Goal: Participate in discussion: Engage in conversation with other users on a specific topic

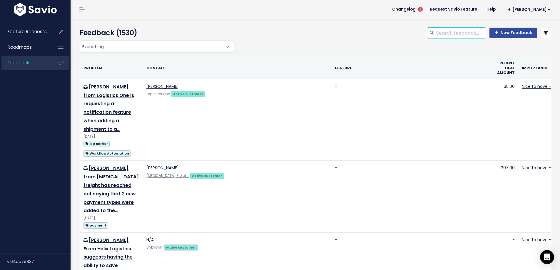
click at [446, 34] on input "search" at bounding box center [461, 33] width 50 height 11
type input "c"
type input "default trailer type"
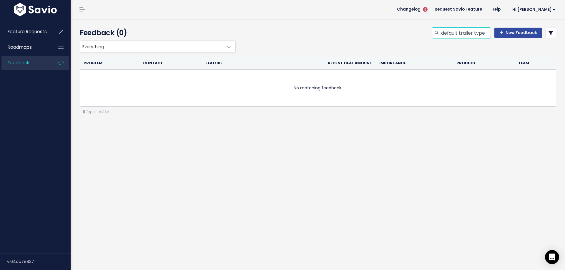
click at [454, 34] on input "default trailer type" at bounding box center [465, 33] width 50 height 11
drag, startPoint x: 457, startPoint y: 33, endPoint x: 369, endPoint y: 25, distance: 88.6
click at [375, 26] on div "Feedback (0) default trailer type New Feedback" at bounding box center [317, 30] width 492 height 22
type input "trailer type"
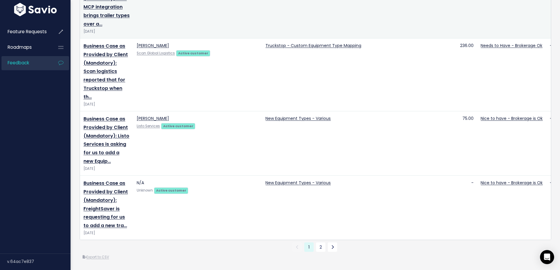
scroll to position [1412, 0]
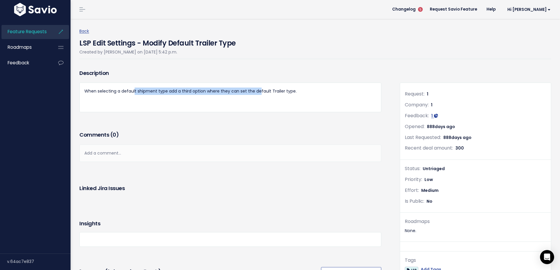
drag, startPoint x: 134, startPoint y: 90, endPoint x: 259, endPoint y: 90, distance: 124.1
click at [258, 90] on p "When selecting a default shipment type add a third option where they can set th…" at bounding box center [230, 91] width 292 height 7
click at [259, 90] on p "When selecting a default shipment type add a third option where they can set th…" at bounding box center [230, 91] width 292 height 7
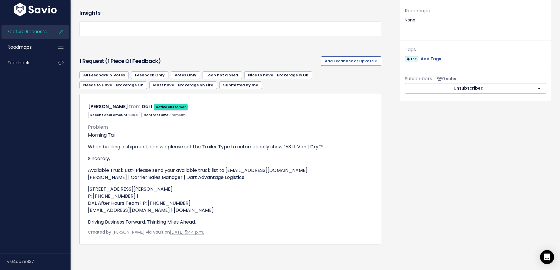
scroll to position [352, 0]
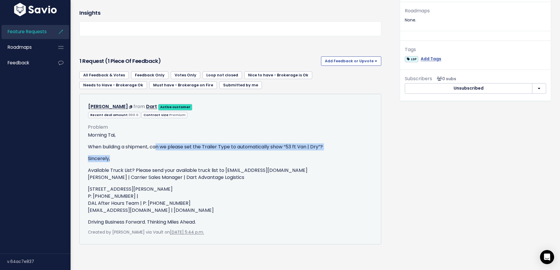
drag, startPoint x: 157, startPoint y: 139, endPoint x: 205, endPoint y: 145, distance: 48.1
click at [205, 145] on div "Morning Tai, When building a shipment, can we please set the Trailer Type to au…" at bounding box center [230, 179] width 285 height 94
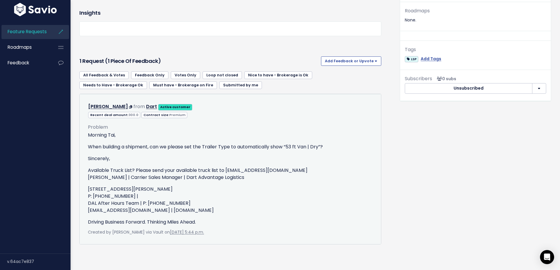
click at [161, 105] on strong "Active customer" at bounding box center [175, 107] width 30 height 5
click at [121, 195] on p "800 Lone Oak Road | Eagan, MN 55121 P: 651-683-1232 | DAL After Hours Team | P:…" at bounding box center [230, 200] width 285 height 28
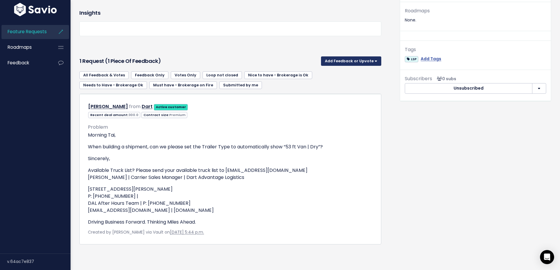
click at [333, 56] on button "Add Feedback or Upvote" at bounding box center [351, 60] width 60 height 9
click at [337, 82] on link "Add Feedback" at bounding box center [352, 87] width 56 height 11
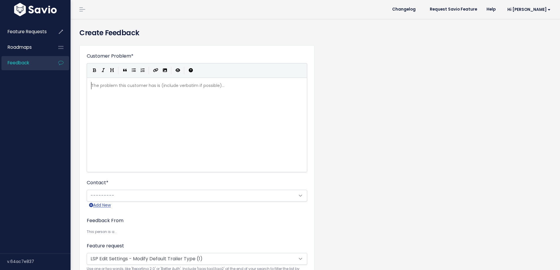
scroll to position [1, 0]
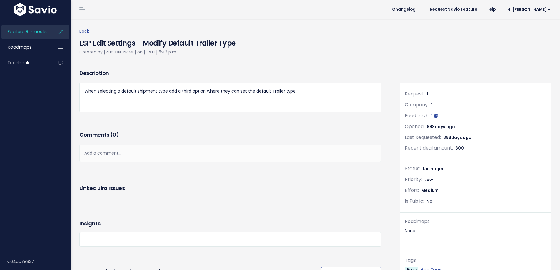
scroll to position [352, 0]
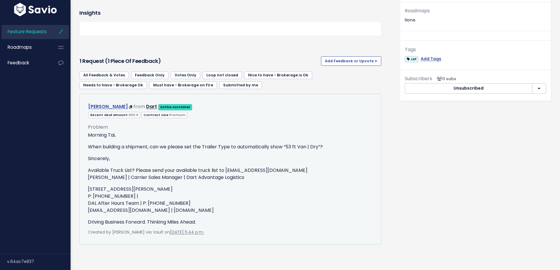
click at [97, 103] on link "[PERSON_NAME]" at bounding box center [108, 106] width 40 height 7
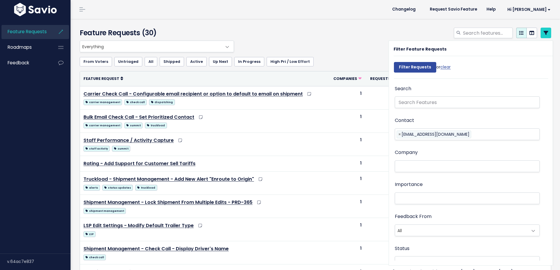
select select
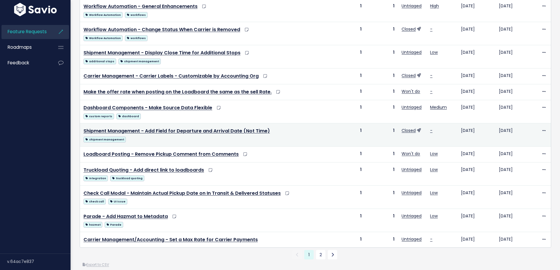
scroll to position [282, 0]
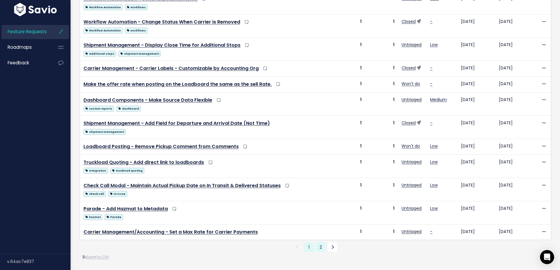
click at [317, 243] on link "2" at bounding box center [320, 247] width 9 height 9
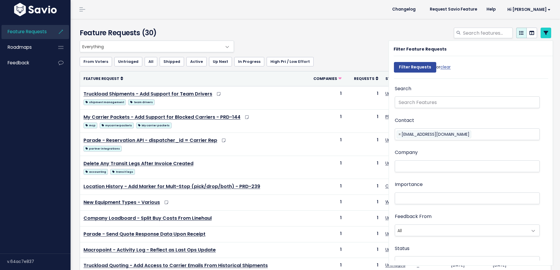
select select
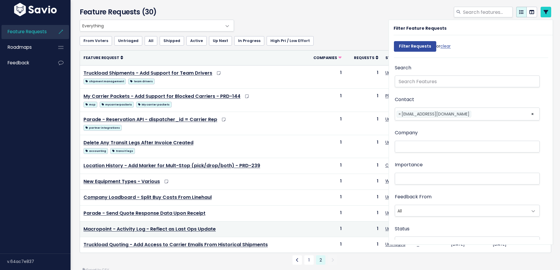
scroll to position [43, 0]
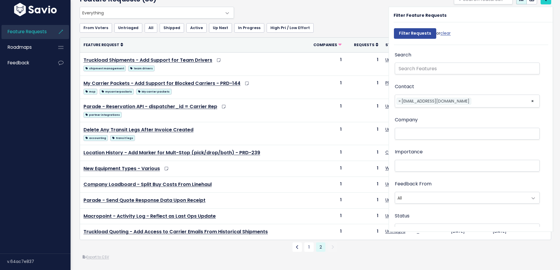
click at [201, 245] on ul "1 2 (current)" at bounding box center [316, 247] width 472 height 9
click at [304, 243] on link "1" at bounding box center [308, 247] width 9 height 9
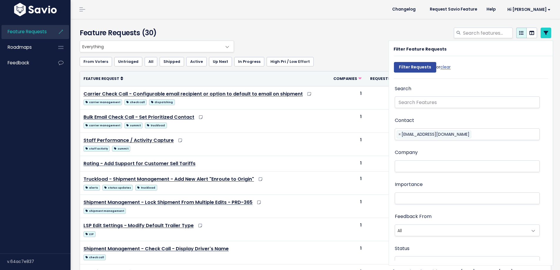
select select
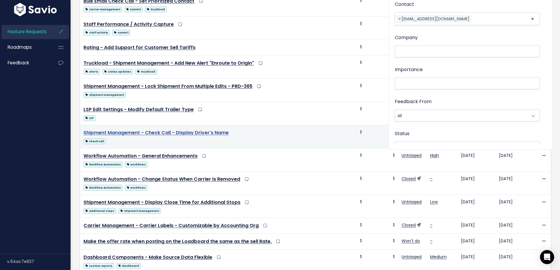
scroll to position [106, 0]
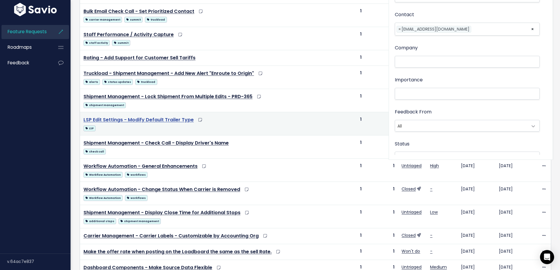
click at [149, 119] on link "LSP Edit Settings - Modify Default Trailer Type" at bounding box center [139, 119] width 110 height 7
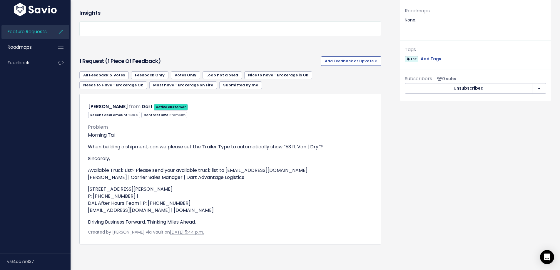
scroll to position [235, 0]
click at [350, 66] on button "Add Feedback or Upvote" at bounding box center [351, 60] width 60 height 9
click at [218, 54] on div "Insights" at bounding box center [230, 29] width 311 height 50
click at [107, 36] on div at bounding box center [230, 28] width 302 height 15
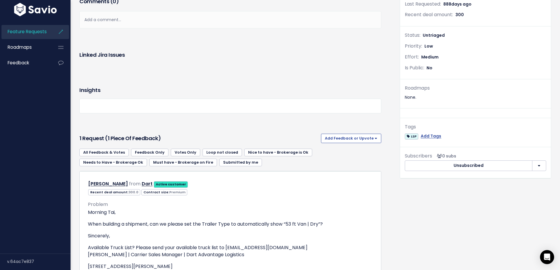
scroll to position [117, 0]
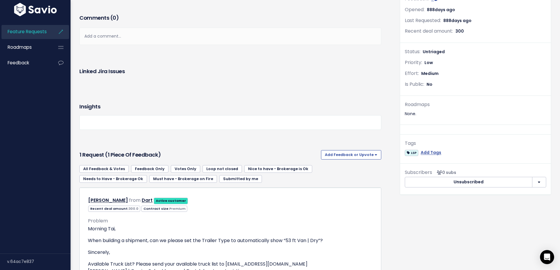
click at [102, 45] on div "Add a comment..." at bounding box center [230, 36] width 302 height 17
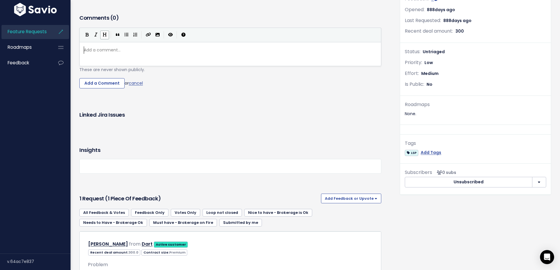
scroll to position [2, 0]
click at [102, 39] on button "Heading" at bounding box center [104, 35] width 9 height 9
type textarea "#"
drag, startPoint x: 99, startPoint y: 190, endPoint x: 59, endPoint y: 187, distance: 40.7
paste textarea
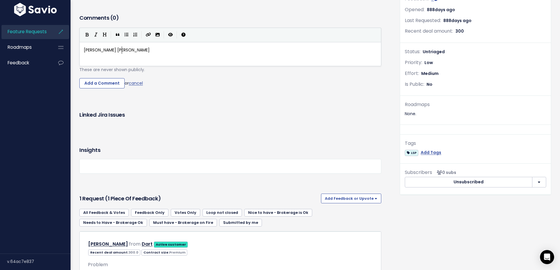
type textarea "[PERSON_NAME]"
type textarea "from Kreuz l"
type textarea "Logistics has also requested ofr"
type textarea "for the ability to select a [MEDICAL_DATA]"
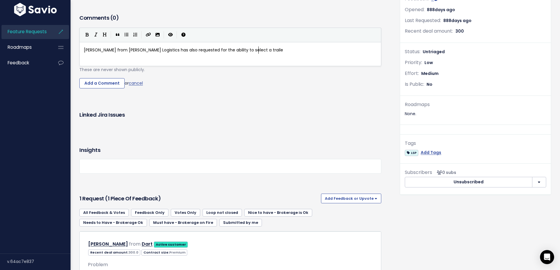
type textarea "[PERSON_NAME]"
type textarea "defaul"
type textarea "t ra"
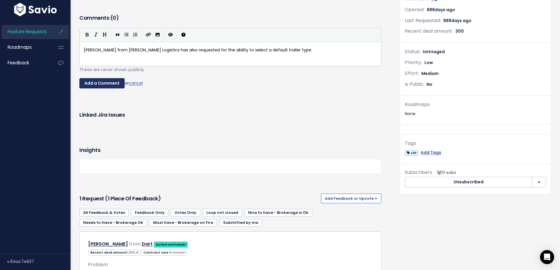
type textarea "trailer type"
click at [103, 89] on input "Add a Comment" at bounding box center [101, 83] width 45 height 11
